Goal: Task Accomplishment & Management: Manage account settings

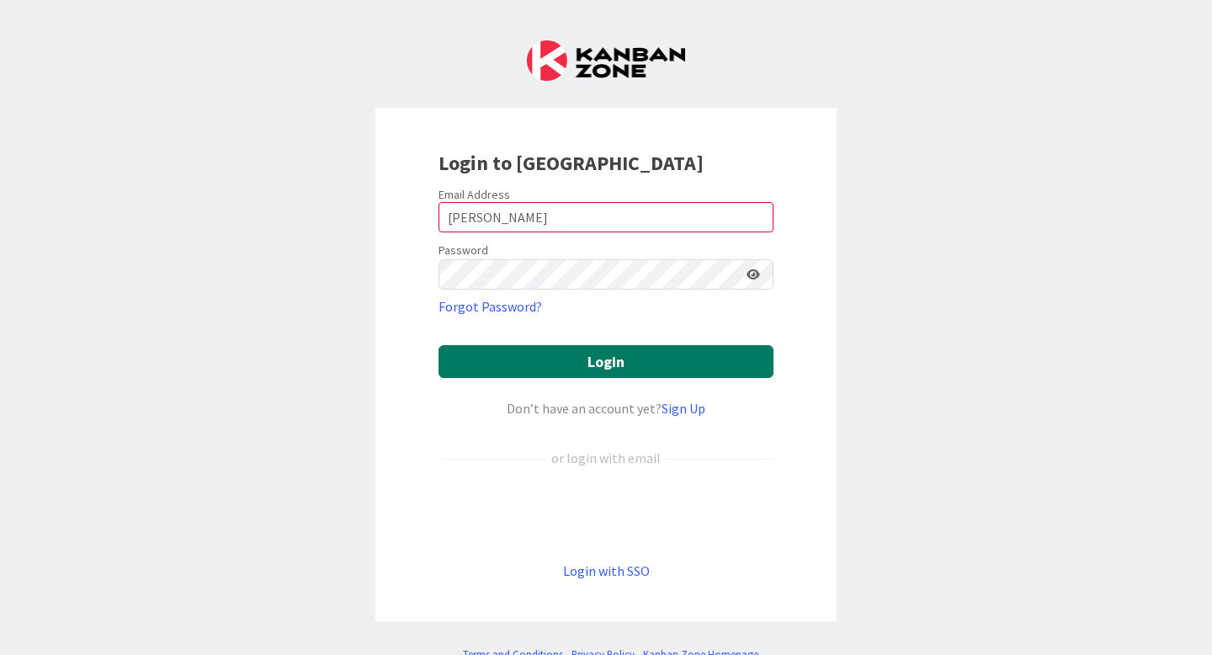
click at [495, 352] on button "Login" at bounding box center [606, 361] width 335 height 33
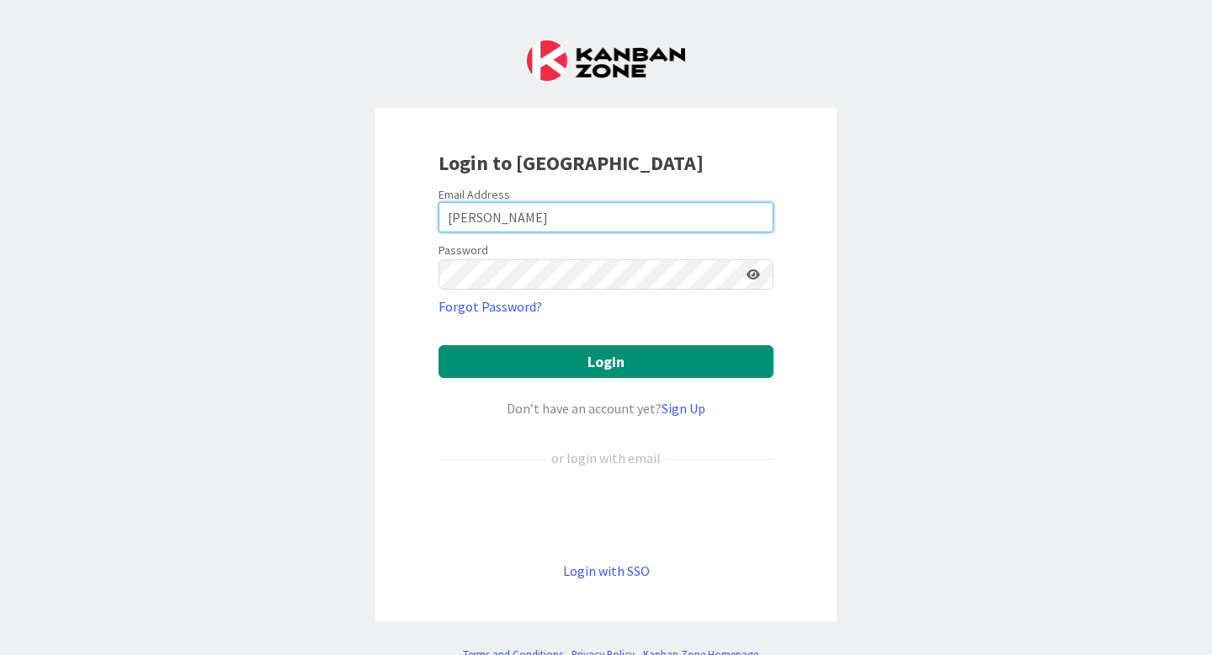
click at [536, 221] on input "[PERSON_NAME]" at bounding box center [606, 217] width 335 height 30
drag, startPoint x: 497, startPoint y: 218, endPoint x: 539, endPoint y: 231, distance: 43.1
click at [490, 218] on input "[PERSON_NAME]" at bounding box center [606, 217] width 335 height 30
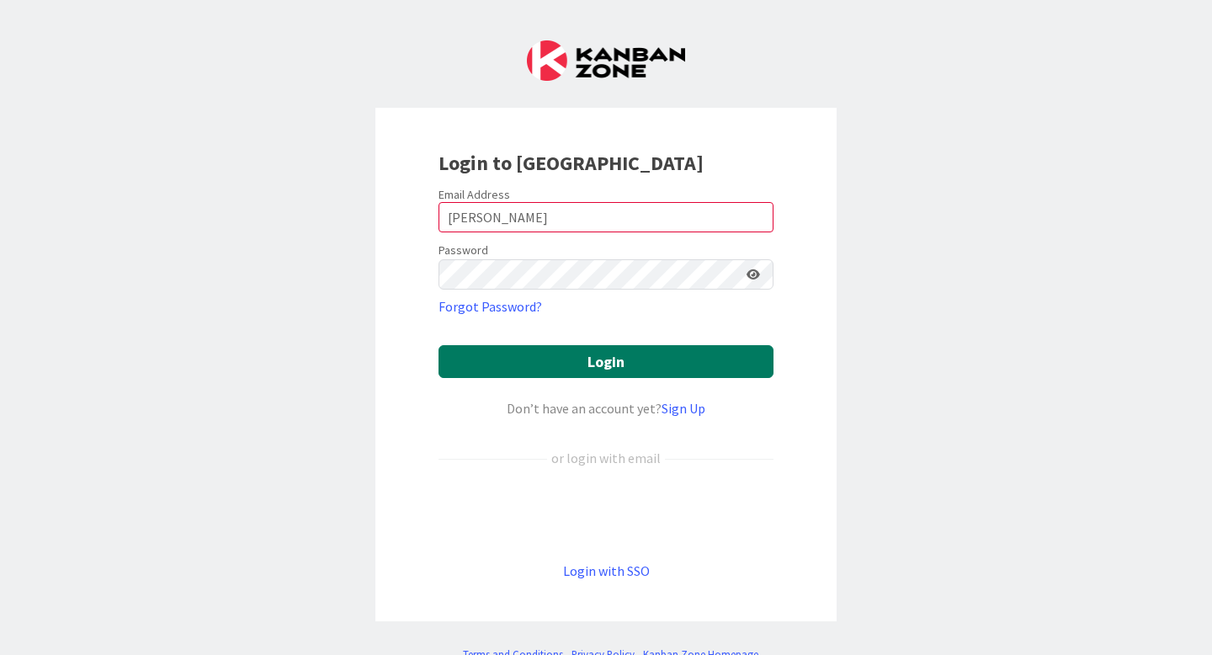
click at [572, 376] on button "Login" at bounding box center [606, 361] width 335 height 33
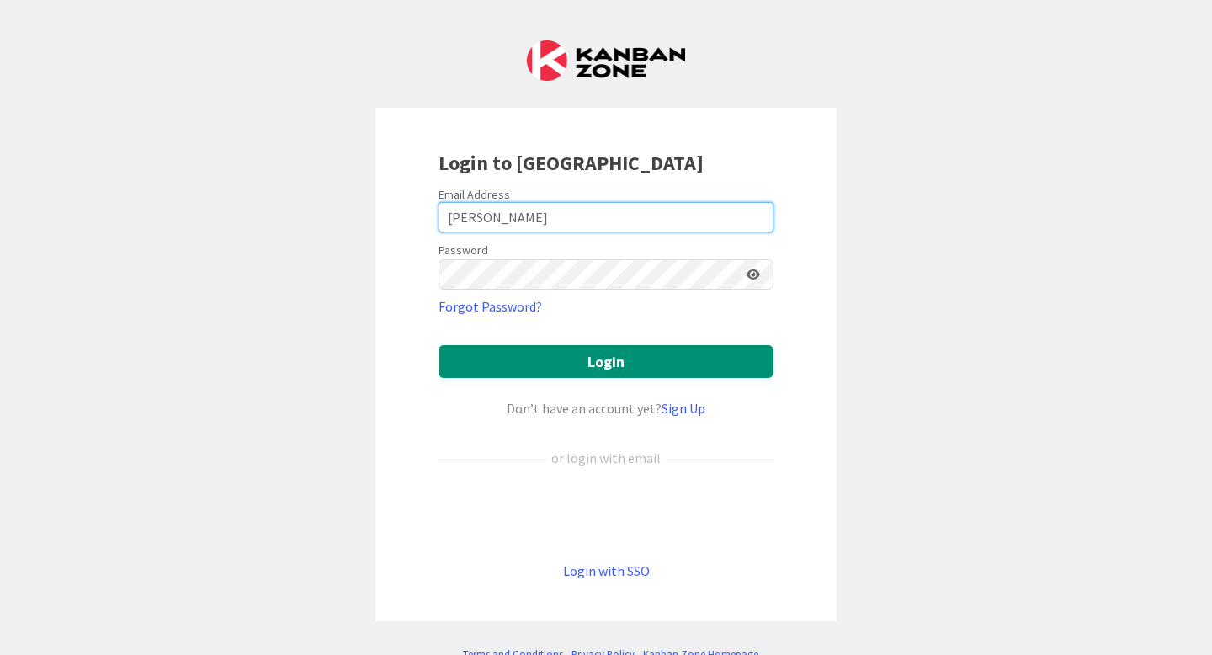
drag, startPoint x: 514, startPoint y: 220, endPoint x: 392, endPoint y: 215, distance: 122.1
click at [392, 215] on div "Login to [GEOGRAPHIC_DATA] Email Address [PERSON_NAME] Password Forgot Password…" at bounding box center [605, 364] width 461 height 513
type input "[PERSON_NAME][EMAIL_ADDRESS][PERSON_NAME][DOMAIN_NAME]"
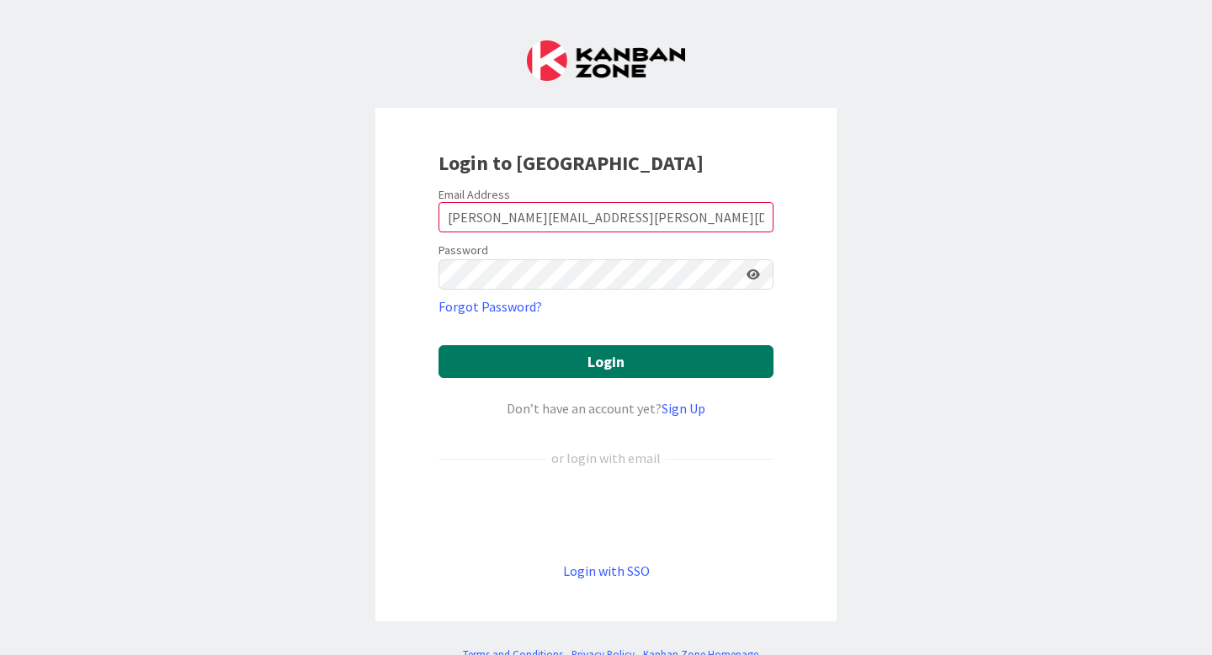
click at [592, 368] on button "Login" at bounding box center [606, 361] width 335 height 33
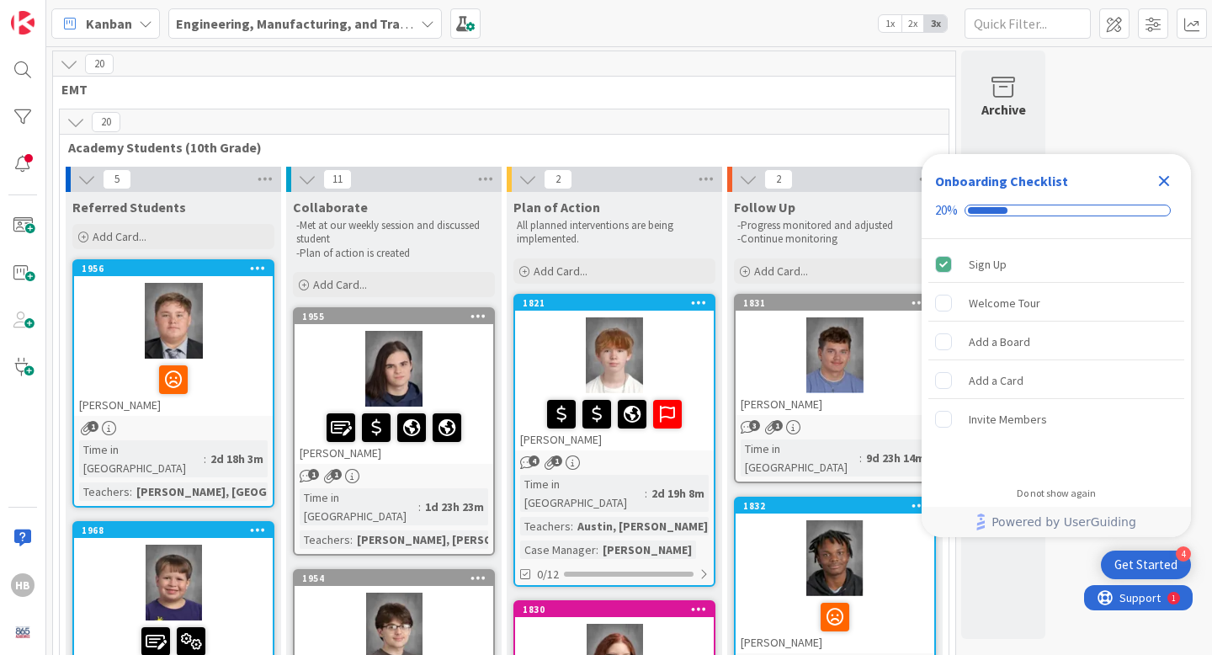
click at [1166, 183] on icon "Close Checklist" at bounding box center [1164, 181] width 11 height 11
